Goal: Task Accomplishment & Management: Use online tool/utility

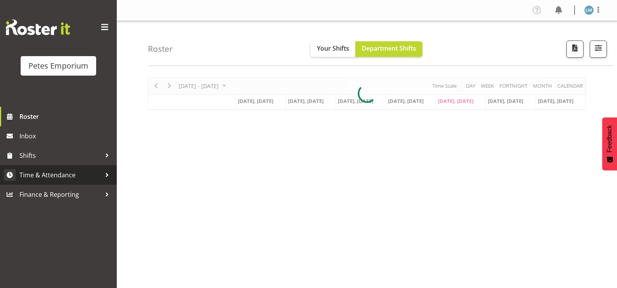
click at [74, 173] on span "Time & Attendance" at bounding box center [60, 175] width 82 height 12
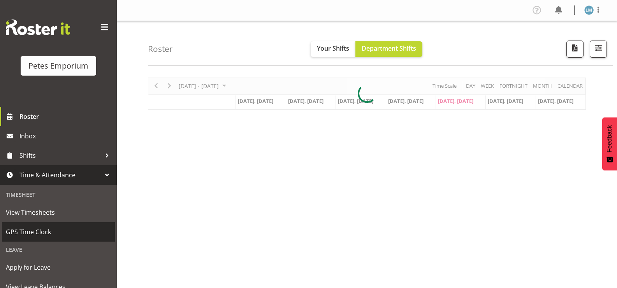
click at [65, 234] on span "GPS Time Clock" at bounding box center [58, 232] width 105 height 12
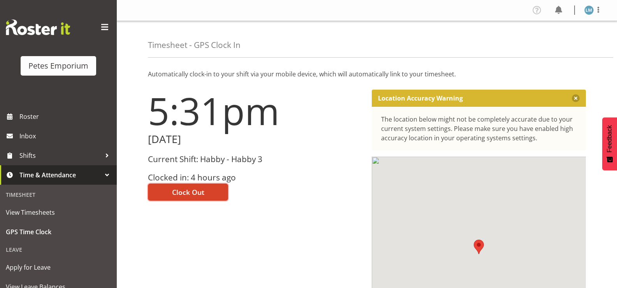
click at [191, 189] on span "Clock Out" at bounding box center [188, 192] width 32 height 10
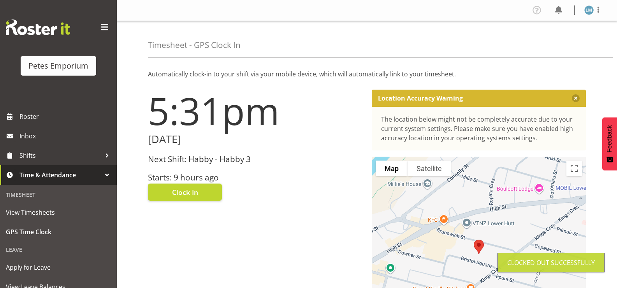
click at [590, 9] on img at bounding box center [589, 9] width 9 height 9
click at [557, 41] on link "Log Out" at bounding box center [565, 41] width 75 height 14
